Goal: Book appointment/travel/reservation

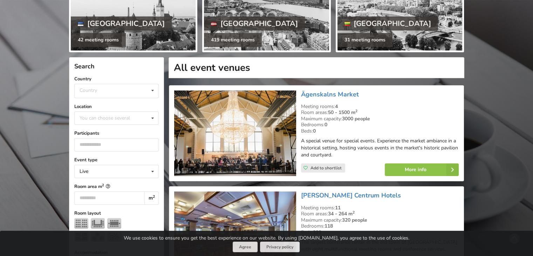
scroll to position [138, 0]
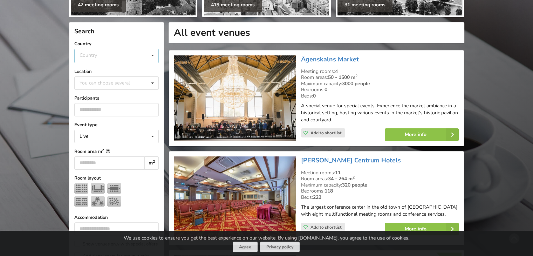
click at [133, 51] on div "Country Estonia Latvia Lithuania" at bounding box center [116, 56] width 85 height 14
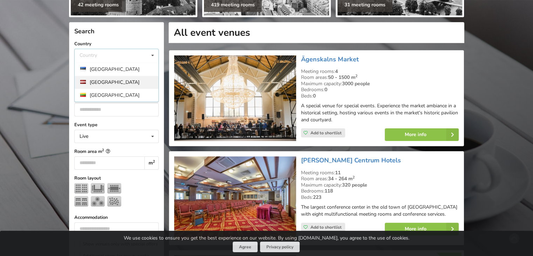
click at [112, 79] on div "[GEOGRAPHIC_DATA]" at bounding box center [117, 82] width 84 height 13
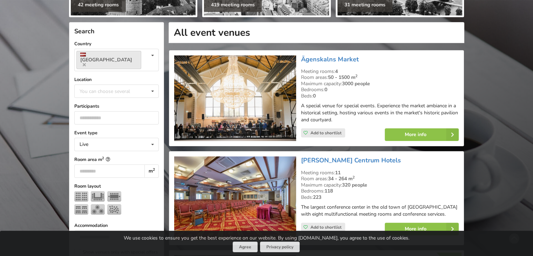
click at [112, 76] on label "Location" at bounding box center [116, 79] width 85 height 7
click at [113, 87] on div "You can choose several" at bounding box center [112, 91] width 68 height 8
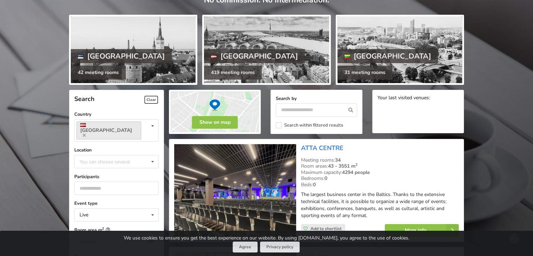
scroll to position [140, 0]
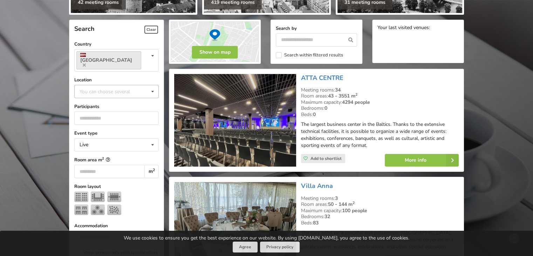
click at [101, 85] on div "You can choose several Pardaugava Teika Apsuciems [GEOGRAPHIC_DATA] [GEOGRAPHIC…" at bounding box center [116, 91] width 85 height 13
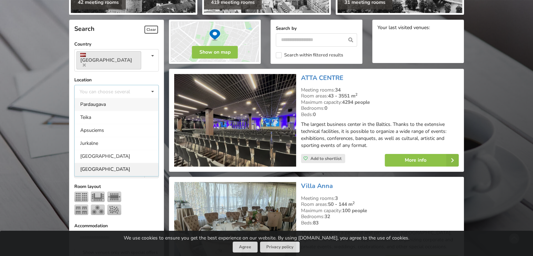
click at [98, 163] on div "[GEOGRAPHIC_DATA]" at bounding box center [117, 169] width 84 height 13
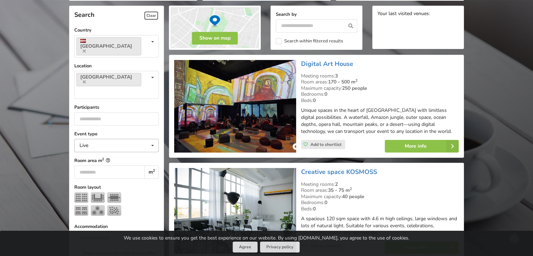
scroll to position [157, 0]
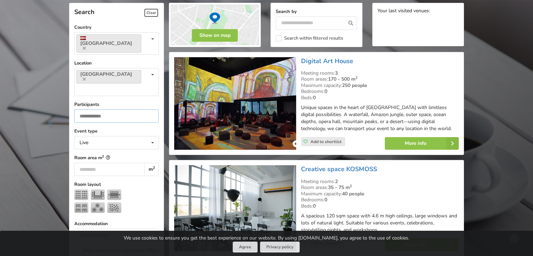
click at [101, 109] on input "number" at bounding box center [116, 115] width 85 height 13
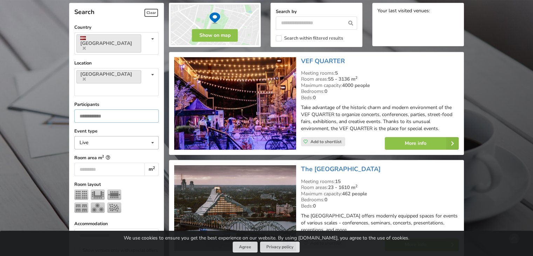
type input "***"
click at [113, 136] on div "Live Live Online Hybrid (Live + Online)" at bounding box center [116, 142] width 85 height 13
click at [102, 149] on div "Live" at bounding box center [117, 155] width 84 height 13
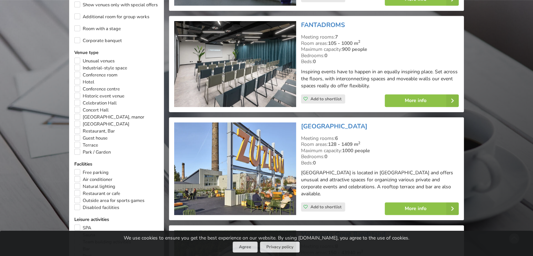
scroll to position [368, 0]
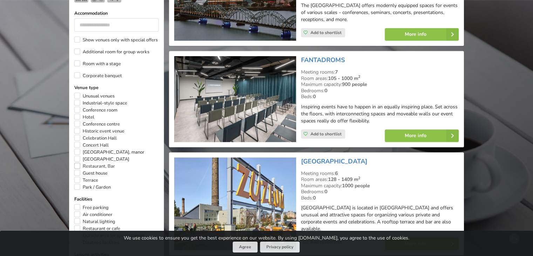
click at [74, 163] on label "Restaurant, Bar" at bounding box center [94, 166] width 41 height 7
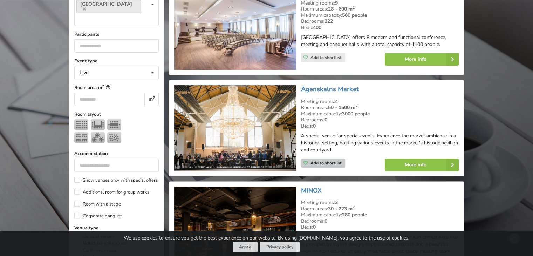
scroll to position [297, 0]
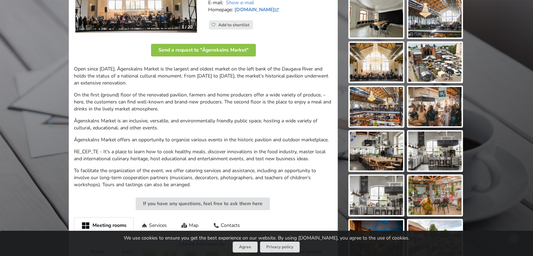
scroll to position [70, 0]
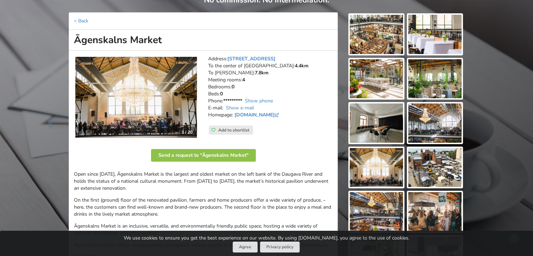
click at [154, 115] on img at bounding box center [136, 97] width 122 height 81
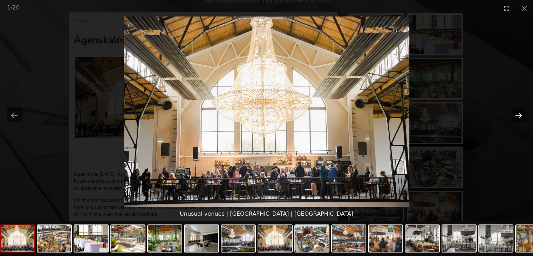
click at [519, 117] on button "Next slide" at bounding box center [519, 115] width 15 height 14
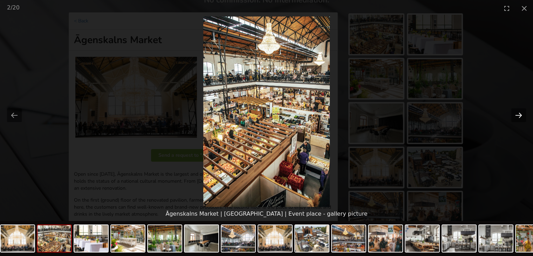
click at [519, 117] on button "Next slide" at bounding box center [519, 115] width 15 height 14
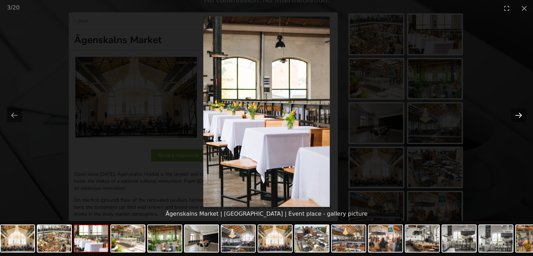
click at [519, 117] on button "Next slide" at bounding box center [519, 115] width 15 height 14
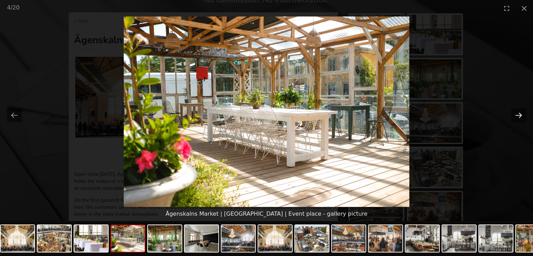
click at [519, 117] on button "Next slide" at bounding box center [519, 115] width 15 height 14
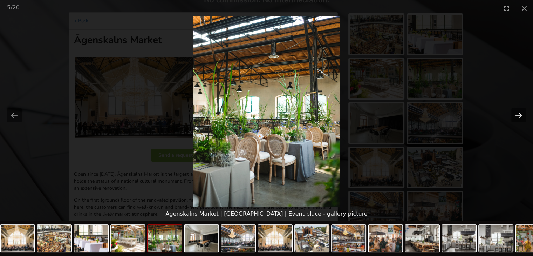
click at [519, 117] on button "Next slide" at bounding box center [519, 115] width 15 height 14
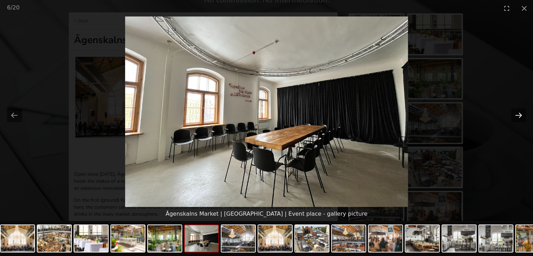
click at [519, 117] on button "Next slide" at bounding box center [519, 115] width 15 height 14
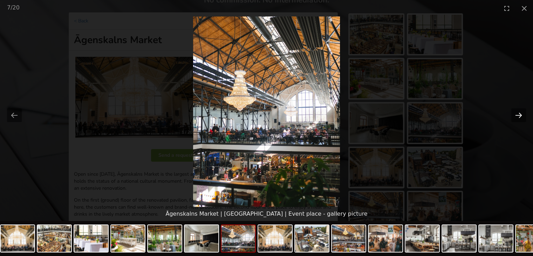
click at [519, 117] on button "Next slide" at bounding box center [519, 115] width 15 height 14
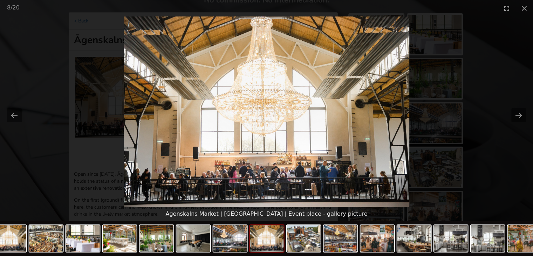
click at [474, 76] on picture at bounding box center [266, 111] width 533 height 190
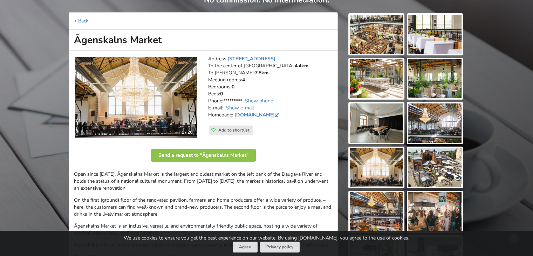
drag, startPoint x: 74, startPoint y: 40, endPoint x: 162, endPoint y: 39, distance: 88.0
click at [162, 39] on h1 "Āgenskalns Market" at bounding box center [203, 40] width 269 height 21
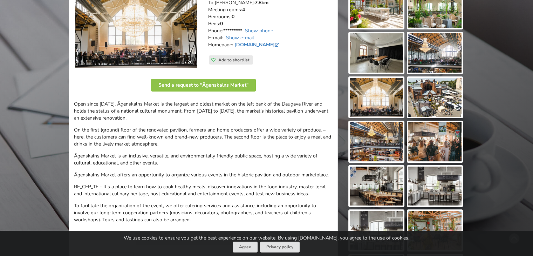
scroll to position [210, 0]
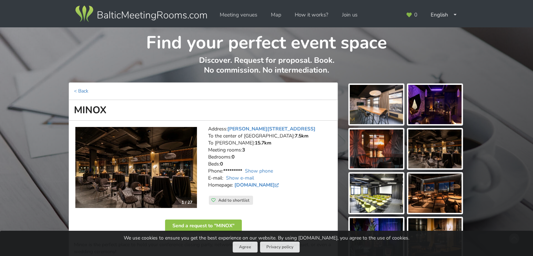
scroll to position [105, 0]
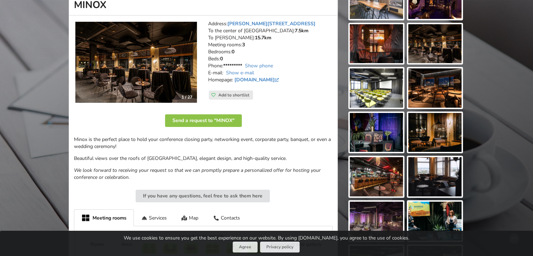
click at [140, 85] on img at bounding box center [136, 62] width 122 height 81
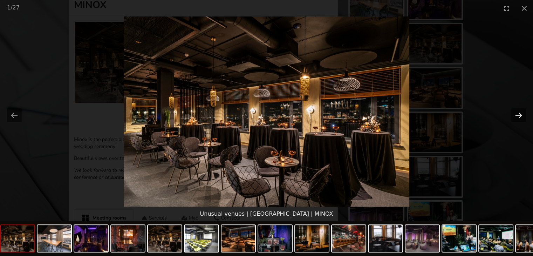
click at [519, 112] on button "Next slide" at bounding box center [519, 115] width 15 height 14
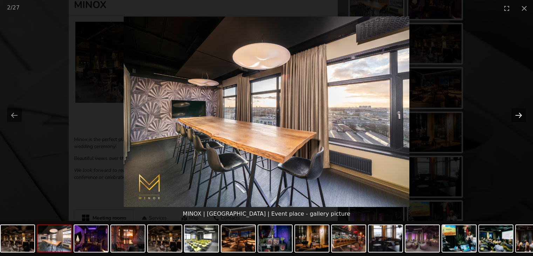
click at [519, 112] on button "Next slide" at bounding box center [519, 115] width 15 height 14
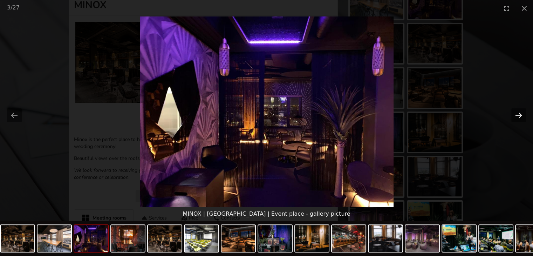
click at [519, 112] on button "Next slide" at bounding box center [519, 115] width 15 height 14
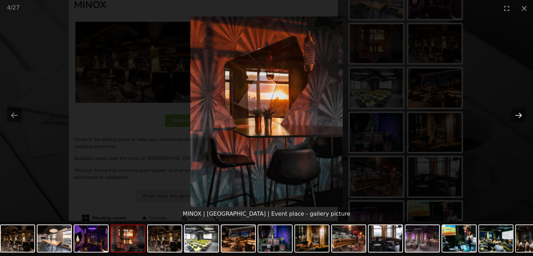
click at [519, 112] on button "Next slide" at bounding box center [519, 115] width 15 height 14
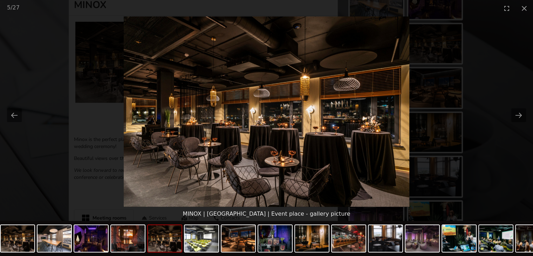
click at [475, 103] on picture at bounding box center [266, 111] width 533 height 190
